Goal: Task Accomplishment & Management: Manage account settings

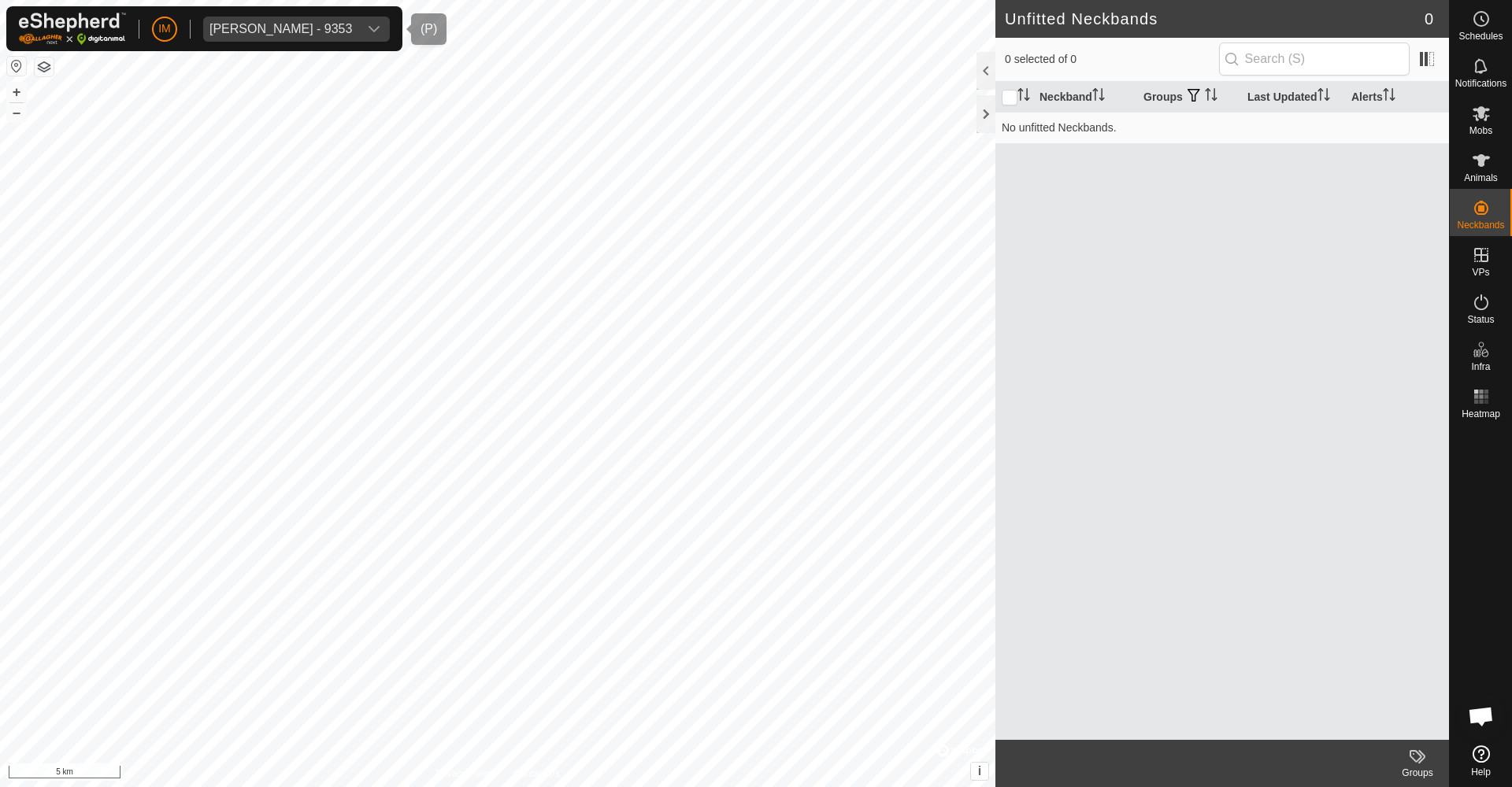
click at [303, 29] on div "[PERSON_NAME] - 9353" at bounding box center [281, 28] width 142 height 13
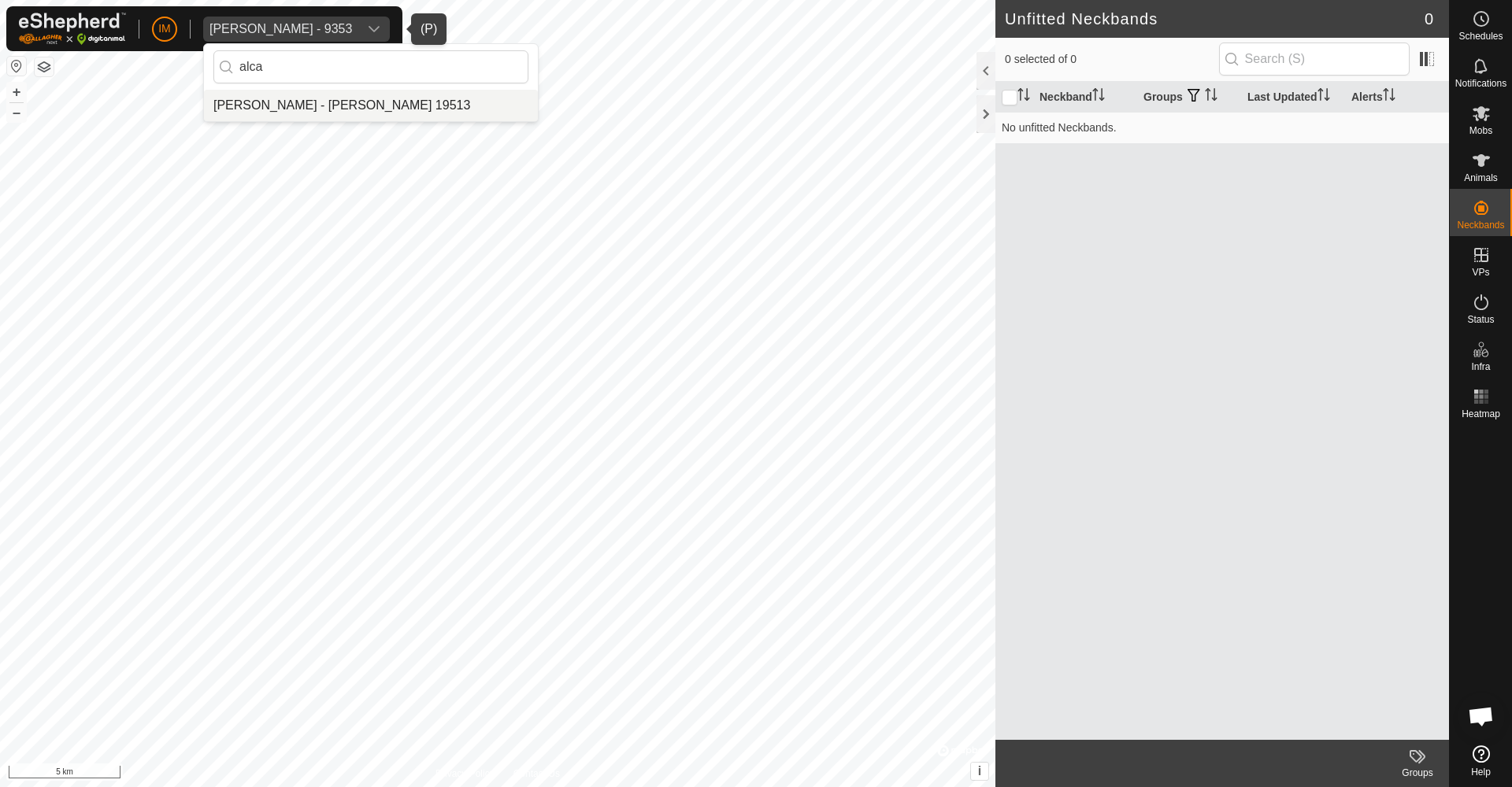
type input "alca"
click at [276, 98] on li "[PERSON_NAME] - [PERSON_NAME] 19513" at bounding box center [371, 105] width 334 height 32
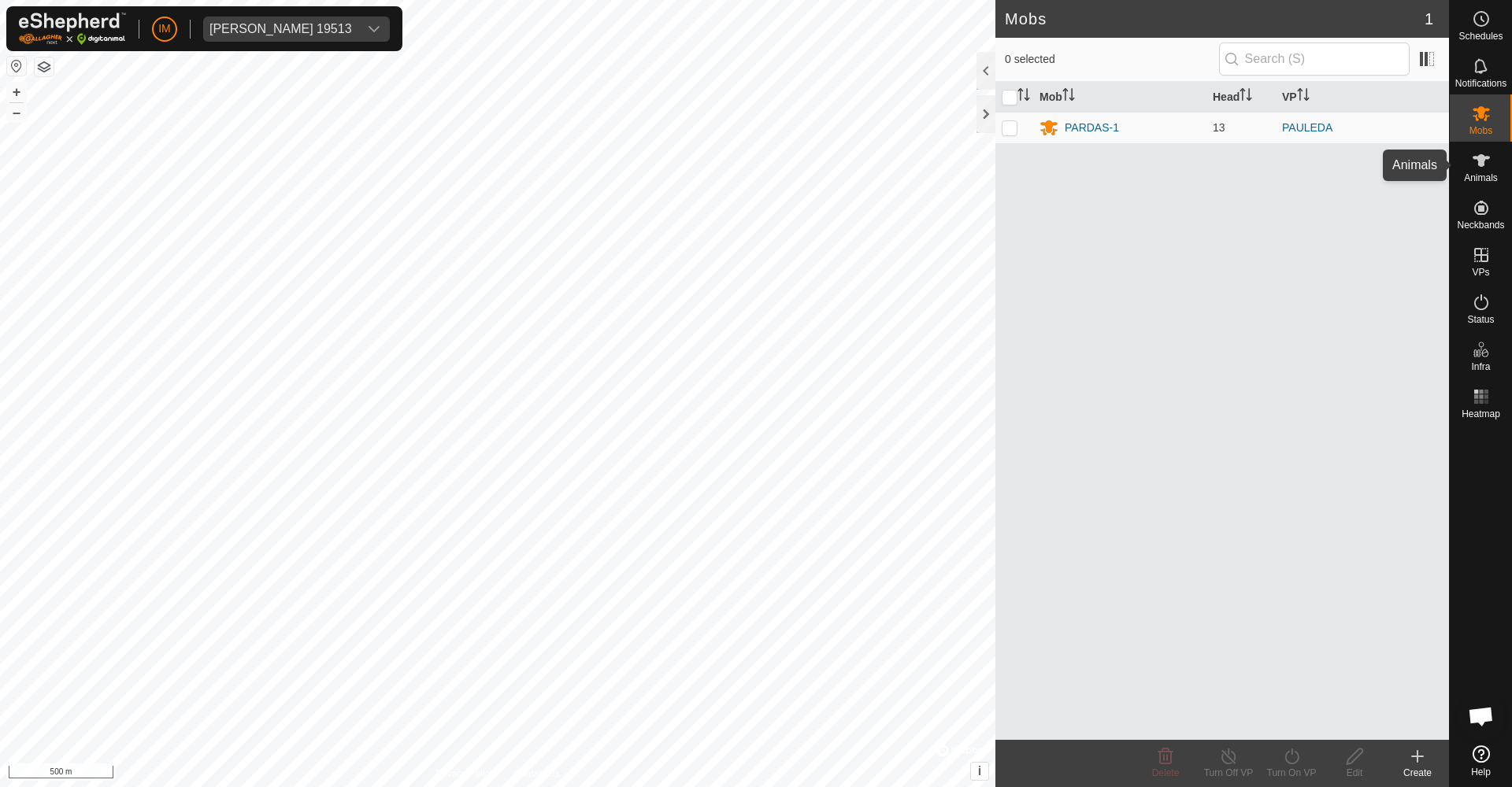
click at [1489, 169] on icon at bounding box center [1481, 161] width 19 height 19
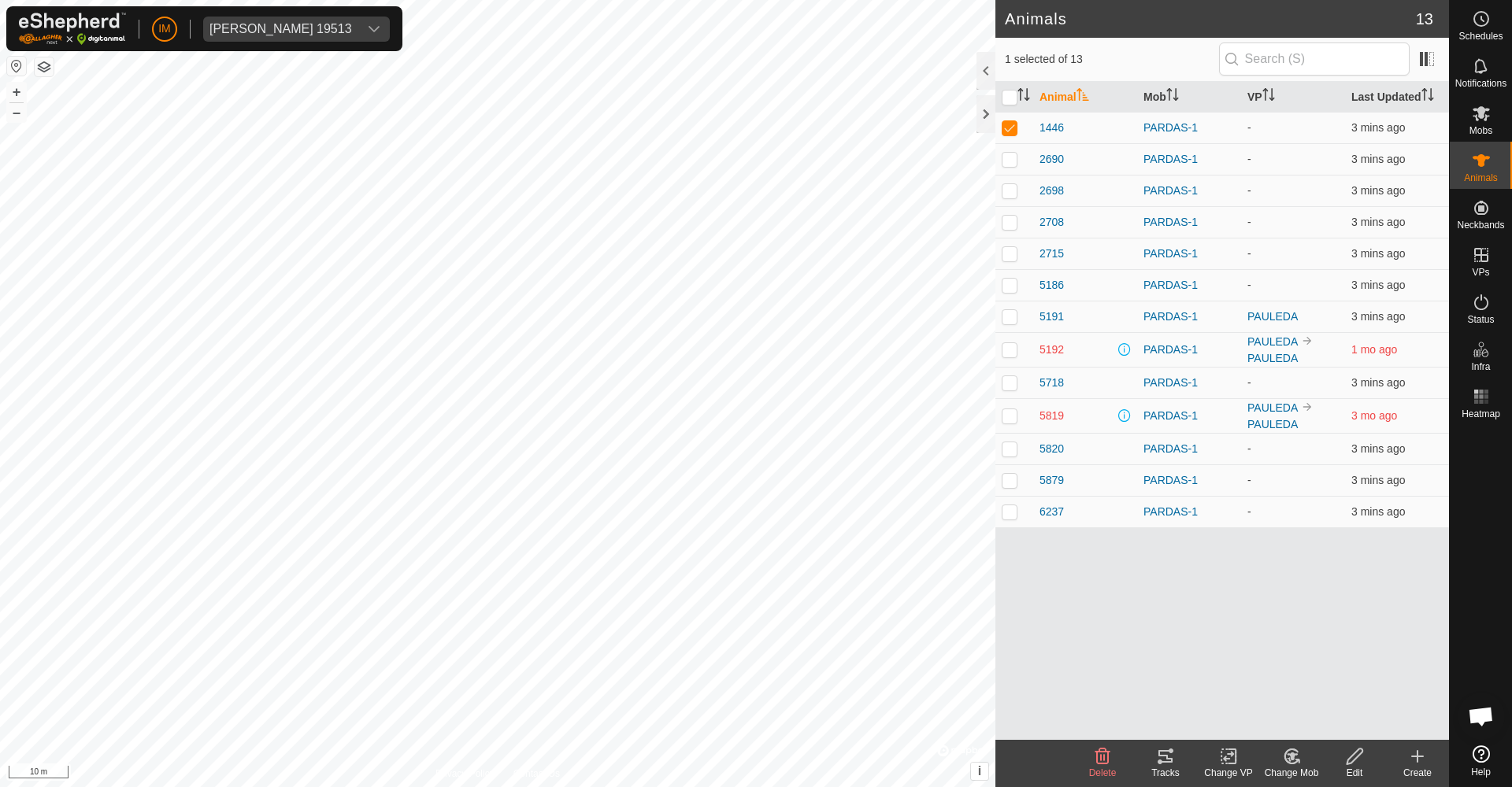
click at [1164, 758] on icon at bounding box center [1165, 756] width 19 height 19
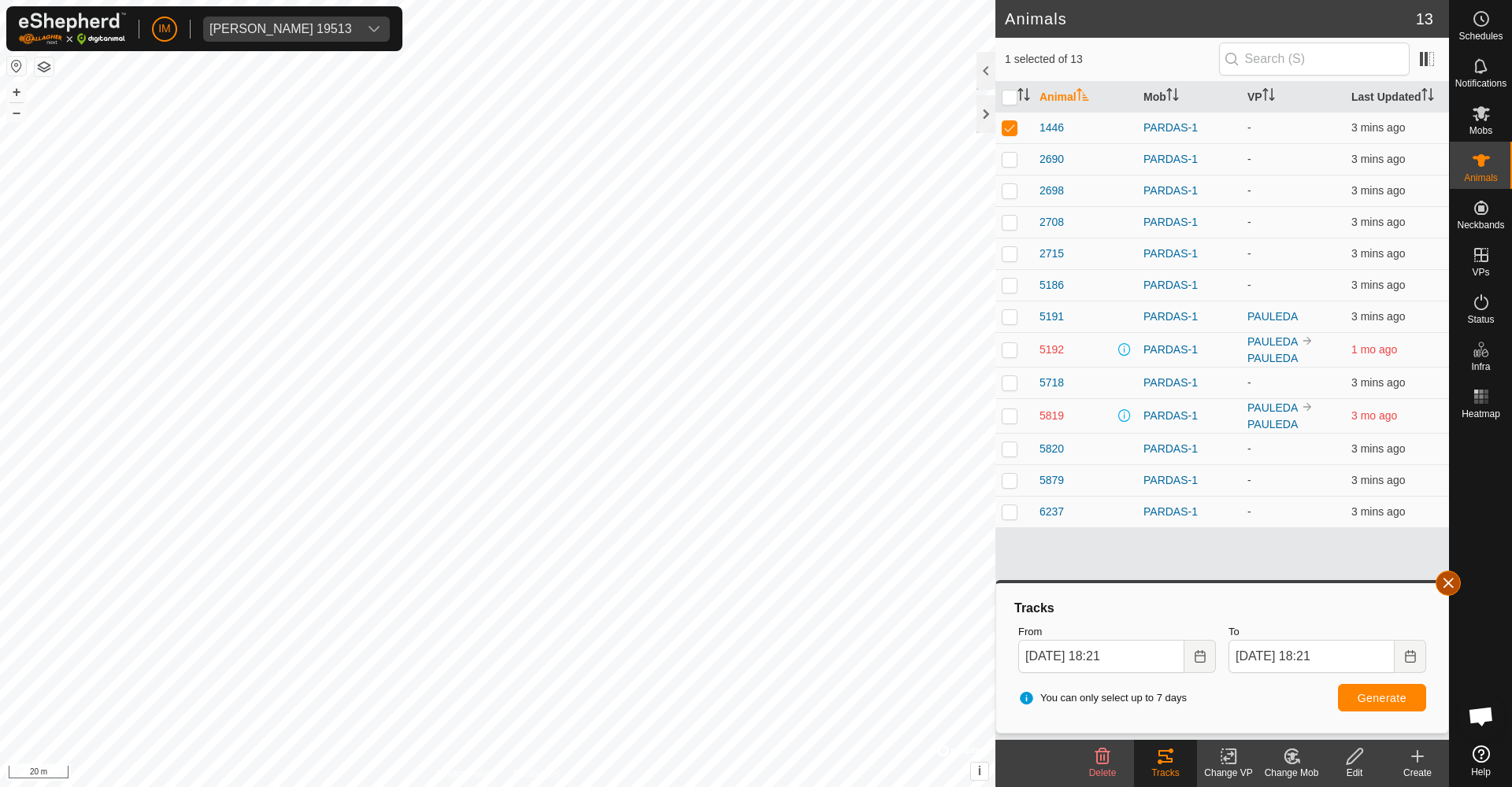
click at [1452, 580] on button "button" at bounding box center [1448, 584] width 25 height 25
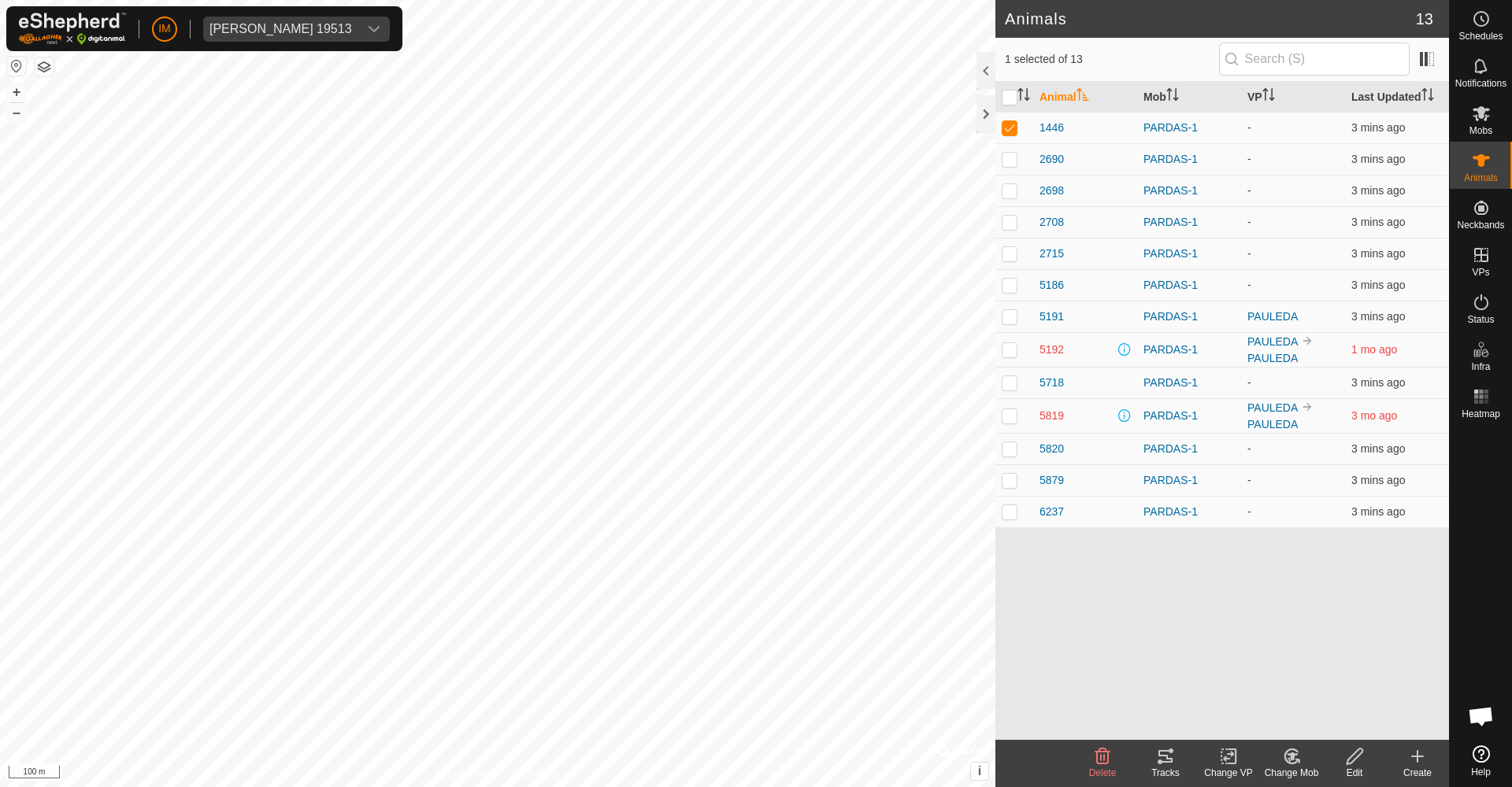
click at [494, 786] on html "IM [PERSON_NAME] 19513 Schedules Notifications Mobs Animals Neckbands VPs Statu…" at bounding box center [756, 394] width 1512 height 787
checkbox input "false"
checkbox input "true"
click at [1161, 762] on icon at bounding box center [1165, 756] width 14 height 13
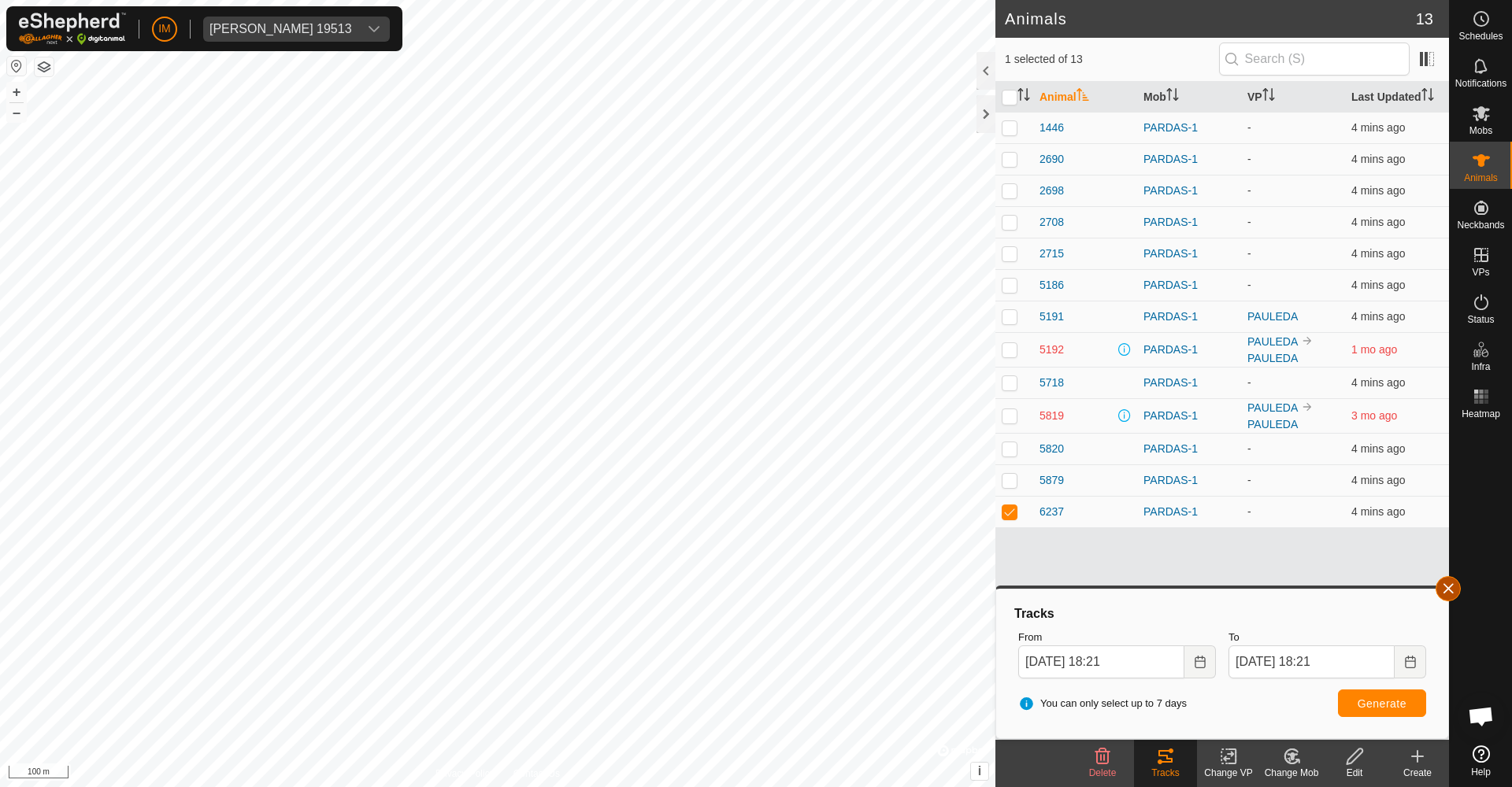
click at [1453, 590] on button "button" at bounding box center [1448, 589] width 25 height 25
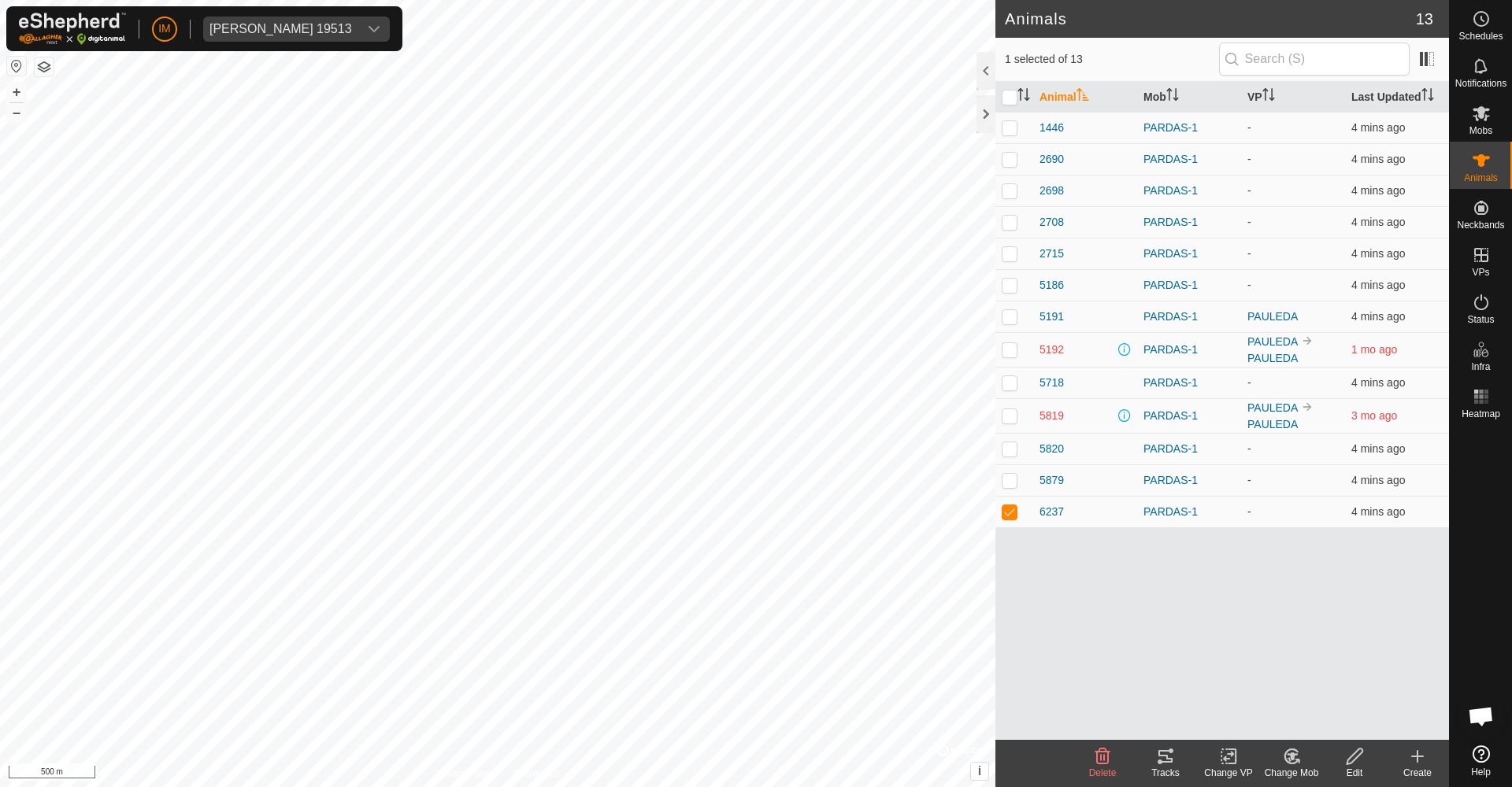
click at [1010, 415] on p-checkbox at bounding box center [1009, 415] width 16 height 13
checkbox input "true"
click at [1017, 509] on p-checkbox at bounding box center [1009, 512] width 16 height 13
checkbox input "false"
click at [1009, 418] on p-checkbox at bounding box center [1009, 415] width 16 height 13
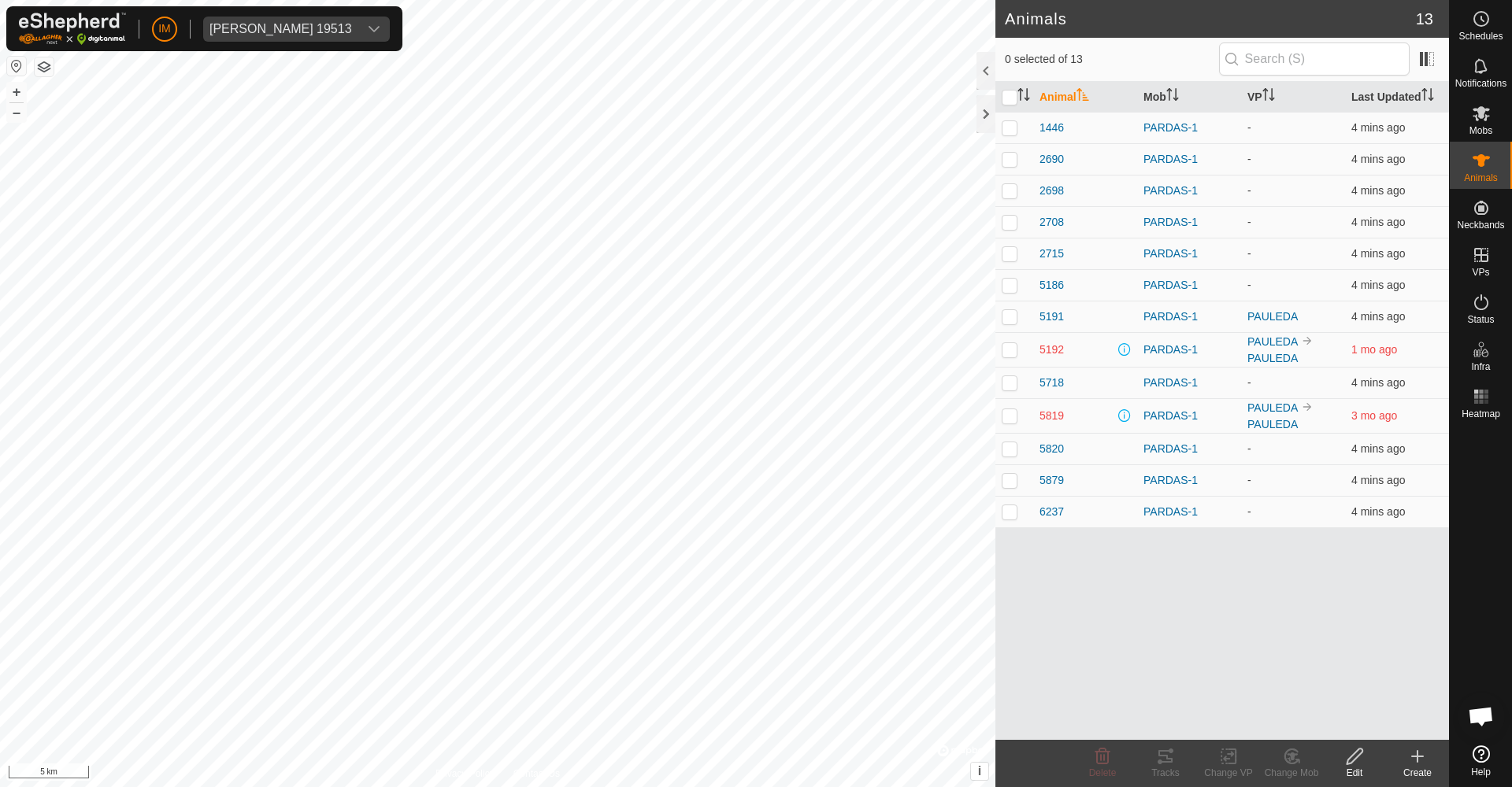
click at [1009, 418] on p-checkbox at bounding box center [1009, 415] width 16 height 13
checkbox input "false"
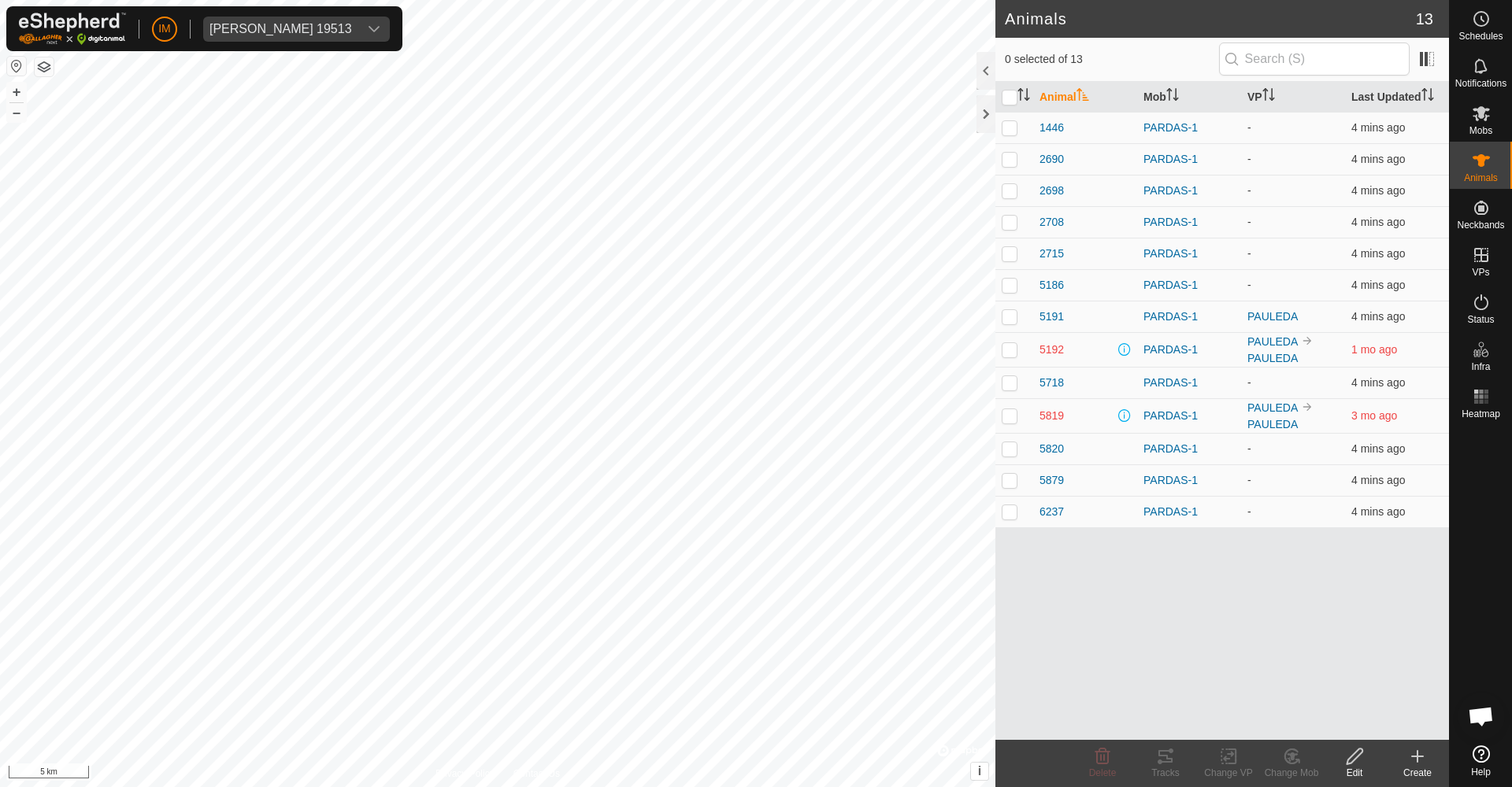
click at [1009, 354] on p-checkbox at bounding box center [1009, 349] width 16 height 13
checkbox input "false"
